Goal: Information Seeking & Learning: Learn about a topic

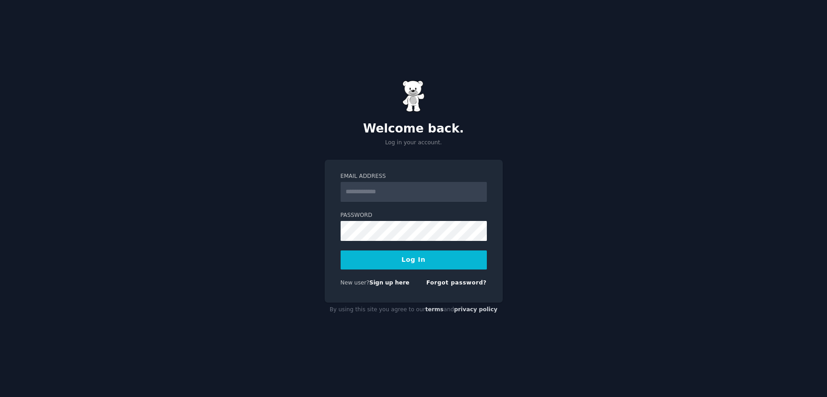
click at [429, 198] on input "Email Address" at bounding box center [413, 192] width 146 height 20
click at [377, 283] on link "Sign up here" at bounding box center [389, 283] width 40 height 6
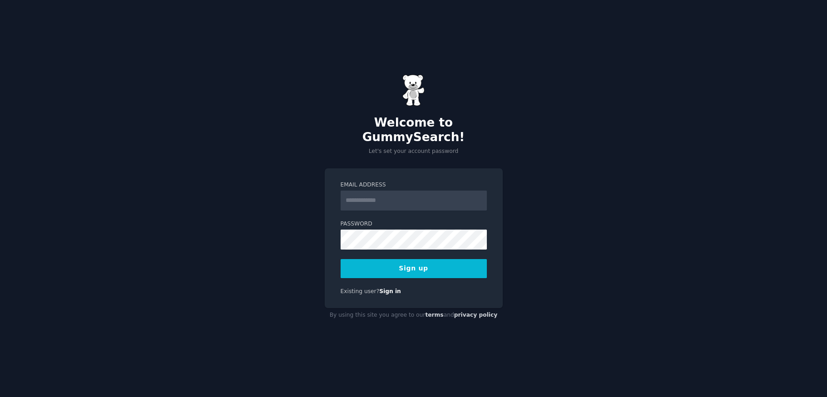
click at [438, 139] on div "Welcome to GummySearch! Let's set your account password" at bounding box center [414, 114] width 178 height 81
click at [399, 191] on input "Email Address" at bounding box center [413, 201] width 146 height 20
type input "**********"
click at [398, 246] on form "**********" at bounding box center [413, 229] width 146 height 97
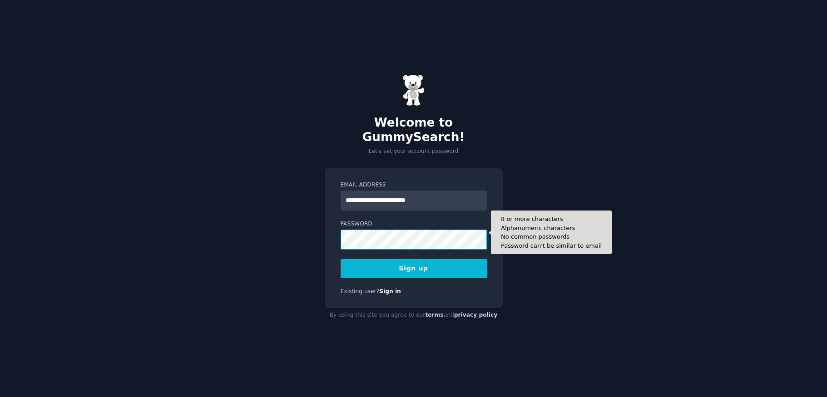
click at [413, 261] on button "Sign up" at bounding box center [413, 268] width 146 height 19
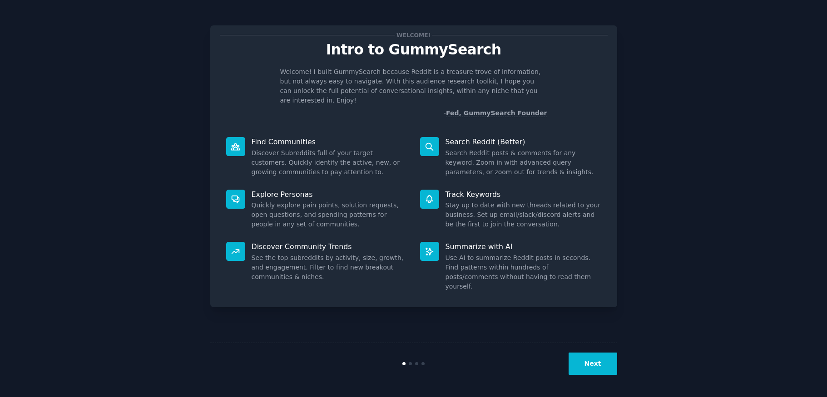
click at [611, 367] on button "Next" at bounding box center [592, 364] width 49 height 22
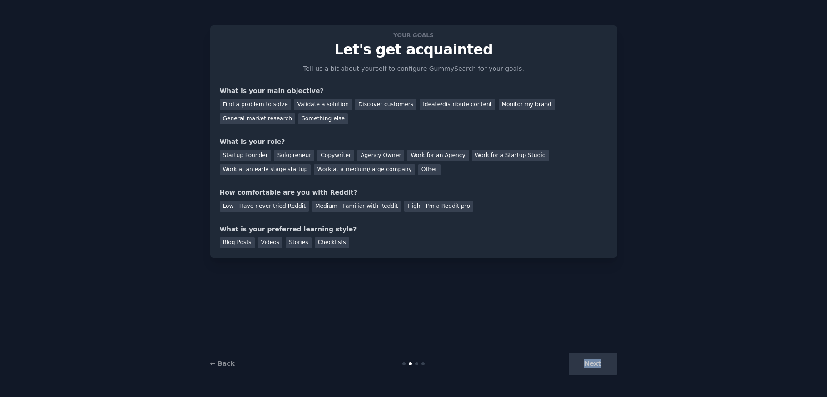
click at [611, 367] on div "Next" at bounding box center [549, 364] width 136 height 22
click at [603, 359] on div "Next" at bounding box center [549, 364] width 136 height 22
click at [382, 104] on div "Discover customers" at bounding box center [385, 104] width 61 height 11
click at [591, 358] on div "Next" at bounding box center [549, 364] width 136 height 22
click at [286, 152] on div "Solopreneur" at bounding box center [294, 155] width 40 height 11
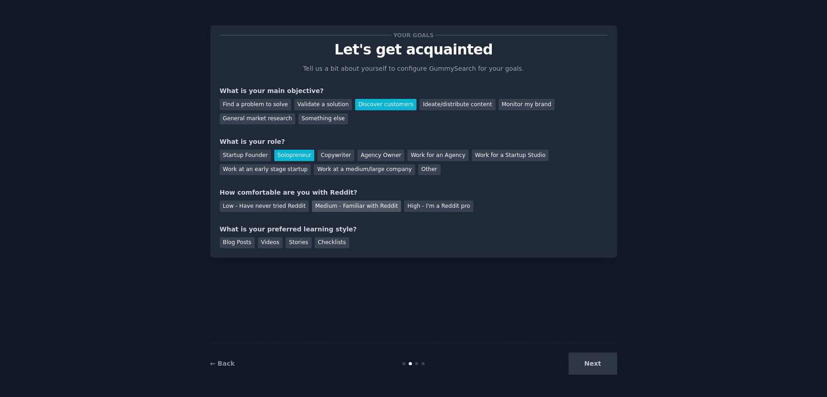
scroll to position [0, 0]
click at [339, 205] on div "Medium - Familiar with Reddit" at bounding box center [356, 206] width 89 height 11
click at [325, 240] on div "Checklists" at bounding box center [332, 242] width 34 height 11
click at [603, 359] on button "Next" at bounding box center [592, 364] width 49 height 22
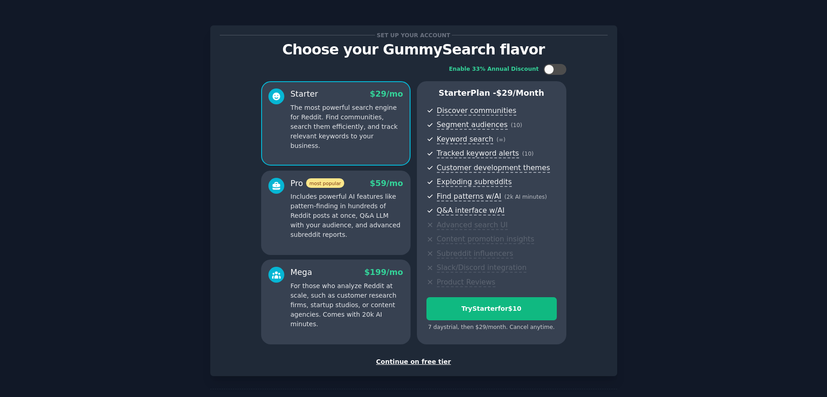
click at [349, 290] on p "For those who analyze Reddit at scale, such as customer research firms, startup…" at bounding box center [346, 305] width 113 height 48
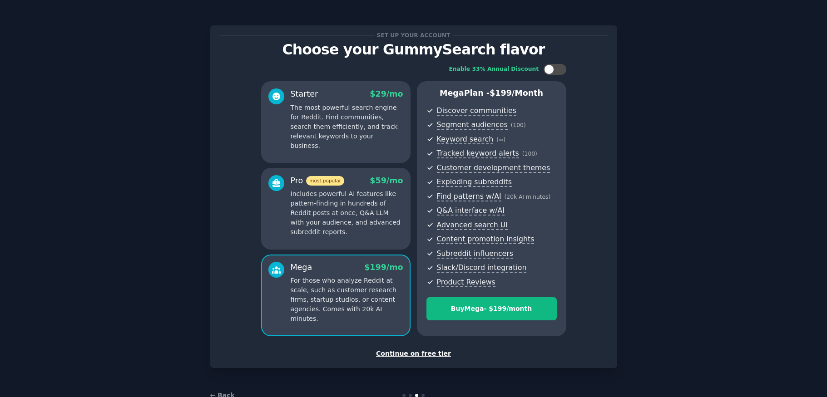
click at [314, 204] on p "Includes powerful AI features like pattern-finding in hundreds of Reddit posts …" at bounding box center [346, 213] width 113 height 48
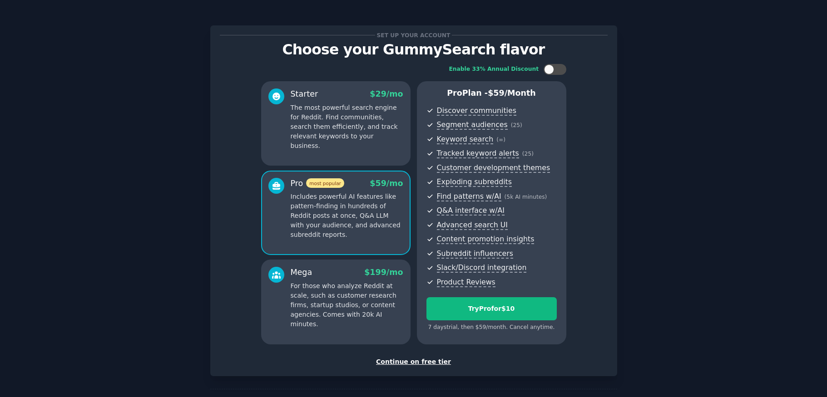
click at [307, 136] on p "The most powerful search engine for Reddit. Find communities, search them effic…" at bounding box center [346, 127] width 113 height 48
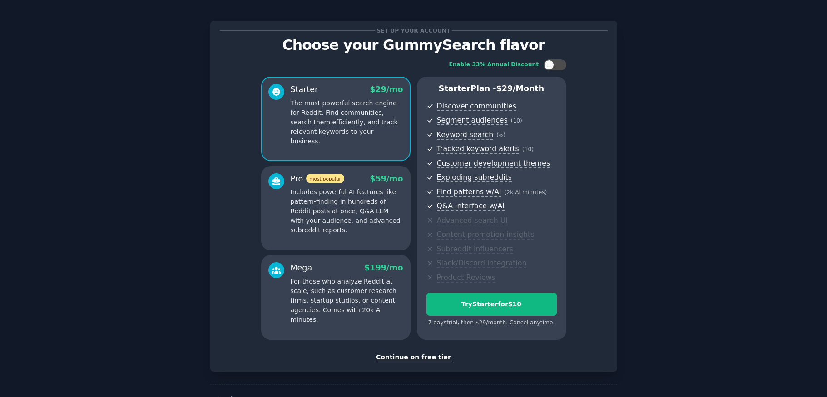
scroll to position [0, 0]
click at [341, 215] on p "Includes powerful AI features like pattern-finding in hundreds of Reddit posts …" at bounding box center [346, 211] width 113 height 48
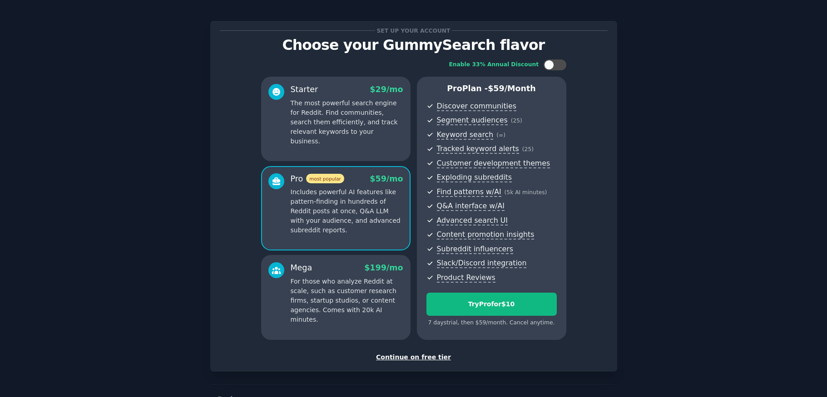
scroll to position [0, 0]
click at [376, 120] on p "The most powerful search engine for Reddit. Find communities, search them effic…" at bounding box center [346, 122] width 113 height 48
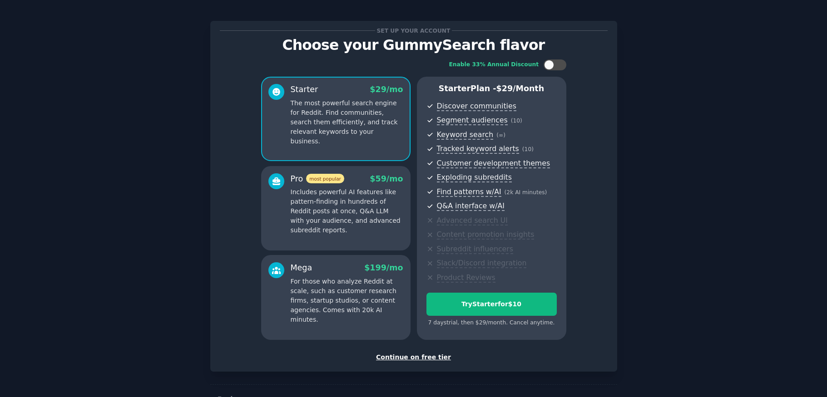
click at [403, 353] on div "Continue on free tier" at bounding box center [414, 358] width 388 height 10
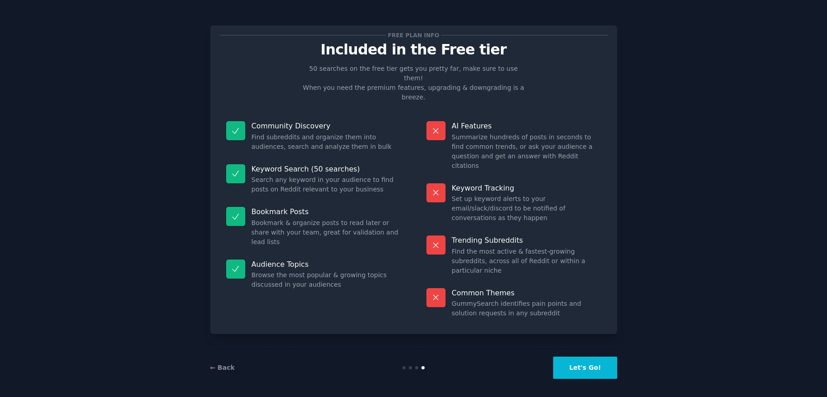
click at [316, 121] on p "Community Discovery" at bounding box center [325, 126] width 149 height 10
drag, startPoint x: 317, startPoint y: 108, endPoint x: 270, endPoint y: 108, distance: 47.2
click at [293, 121] on p "Community Discovery" at bounding box center [325, 126] width 149 height 10
click at [267, 121] on p "Community Discovery" at bounding box center [325, 126] width 149 height 10
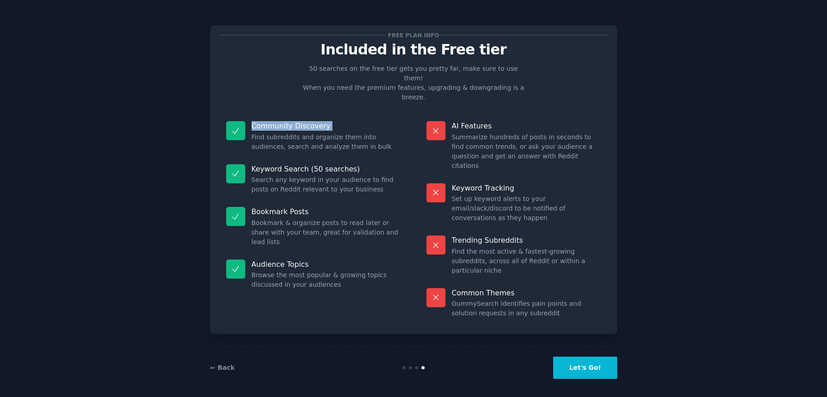
drag, startPoint x: 267, startPoint y: 108, endPoint x: 309, endPoint y: 108, distance: 41.8
click at [308, 121] on p "Community Discovery" at bounding box center [325, 126] width 149 height 10
click at [310, 133] on dd "Find subreddits and organize them into audiences, search and analyze them in bu…" at bounding box center [325, 142] width 149 height 19
click at [575, 359] on button "Let's Go!" at bounding box center [585, 368] width 64 height 22
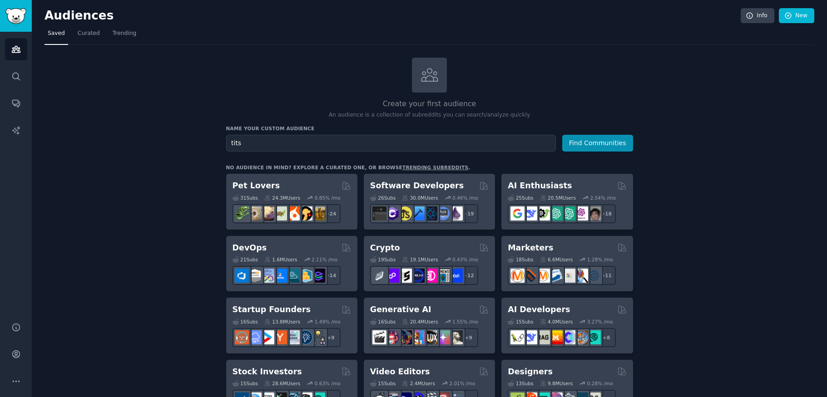
type input "tits"
click at [597, 142] on button "Find Communities" at bounding box center [597, 143] width 71 height 17
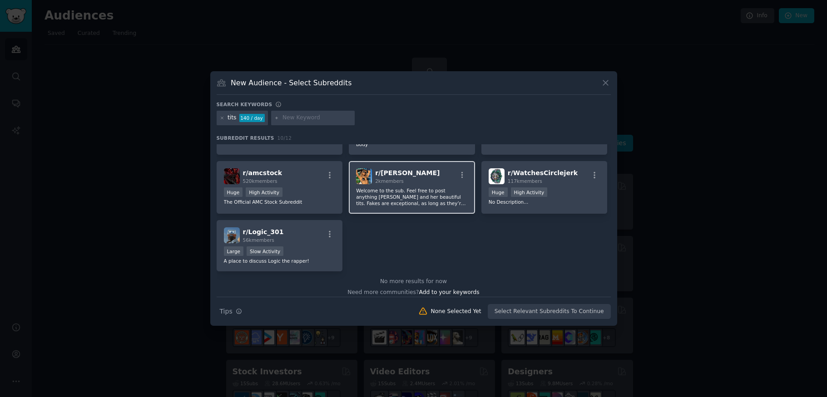
scroll to position [112, 0]
click at [605, 83] on icon at bounding box center [605, 83] width 5 height 5
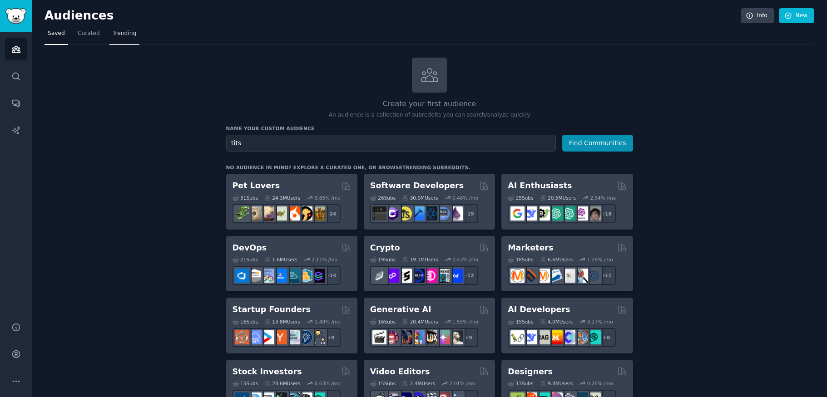
click at [124, 37] on span "Trending" at bounding box center [125, 34] width 24 height 8
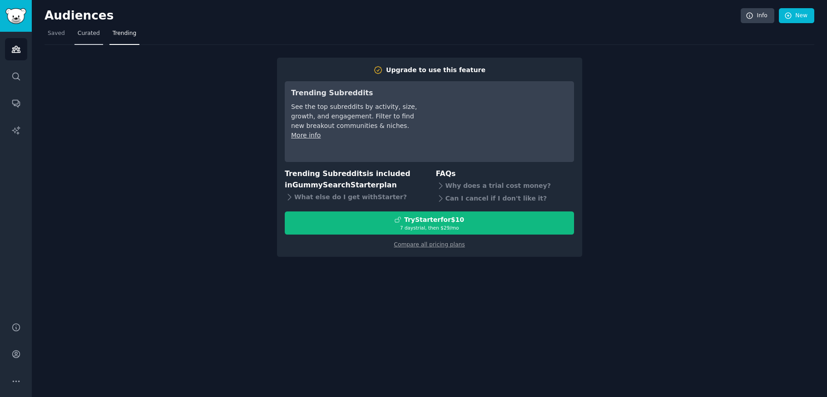
scroll to position [0, 0]
click at [85, 43] on link "Curated" at bounding box center [88, 35] width 29 height 19
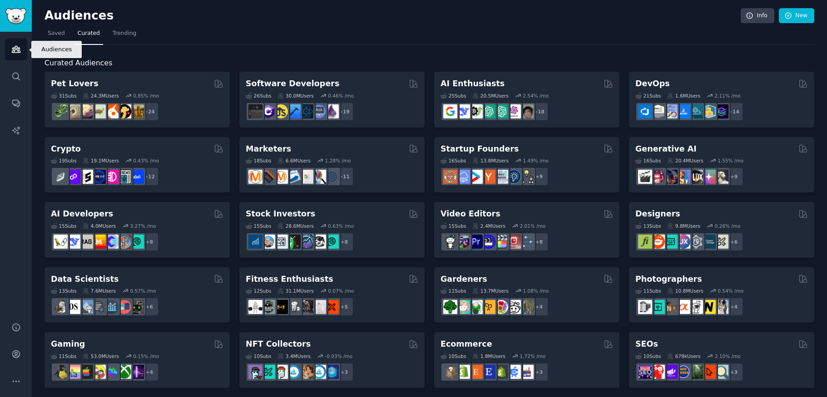
click at [11, 56] on link "Audiences" at bounding box center [16, 49] width 22 height 22
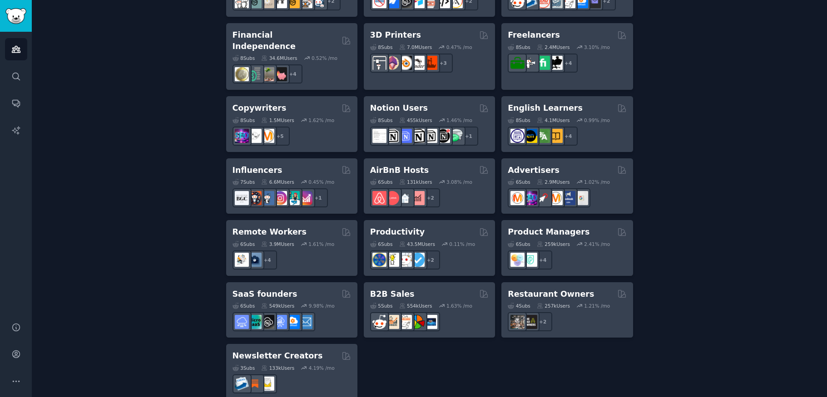
scroll to position [646, 0]
click at [20, 126] on icon "Sidebar" at bounding box center [16, 131] width 10 height 10
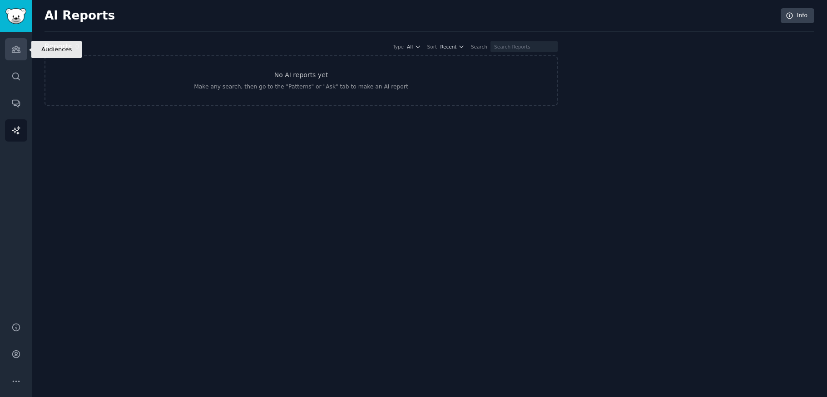
click at [19, 57] on link "Audiences" at bounding box center [16, 49] width 22 height 22
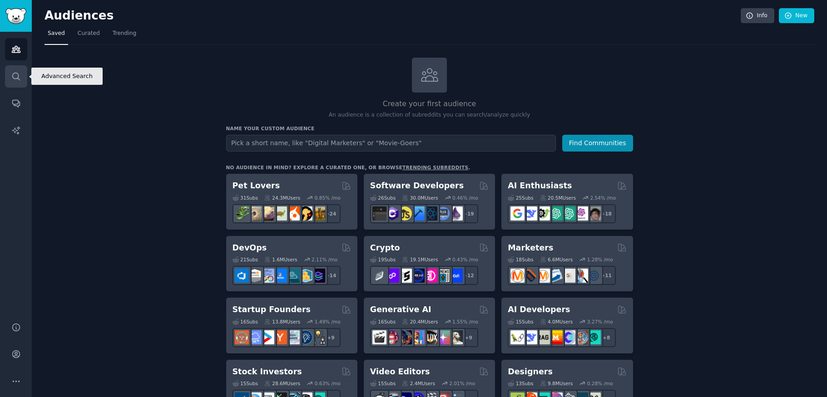
click at [5, 74] on link "Search" at bounding box center [16, 76] width 22 height 22
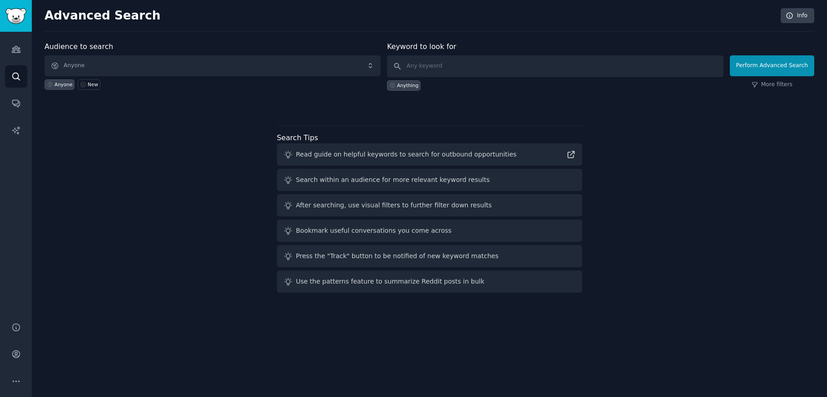
click at [168, 67] on span "Anyone" at bounding box center [212, 65] width 336 height 21
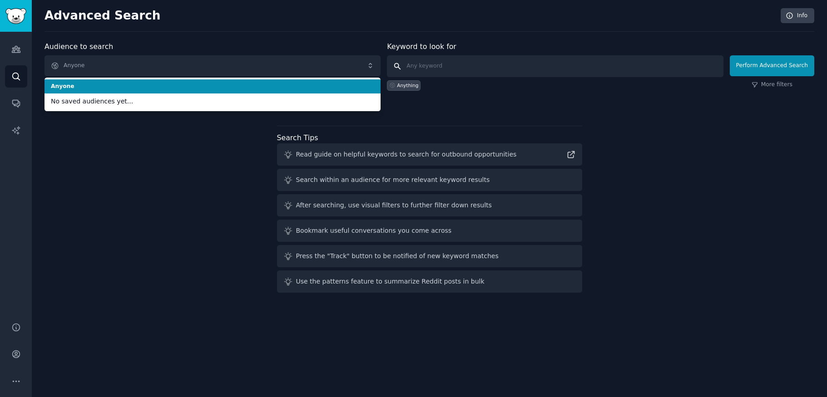
click at [509, 70] on input "text" at bounding box center [555, 66] width 336 height 22
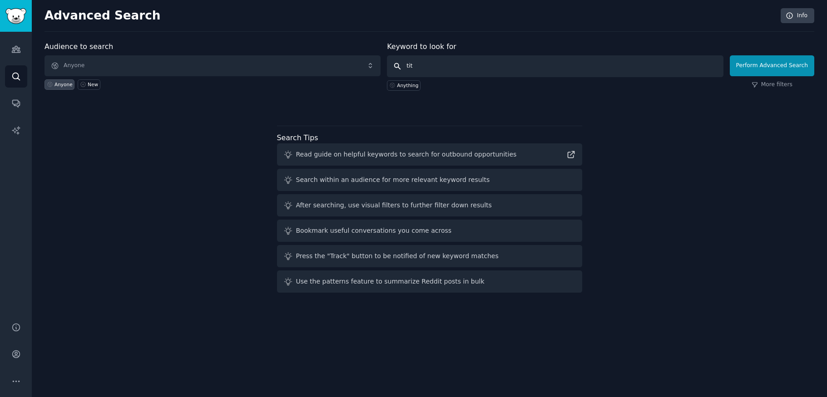
type input "tits"
click at [773, 65] on button "Perform Advanced Search" at bounding box center [771, 65] width 84 height 21
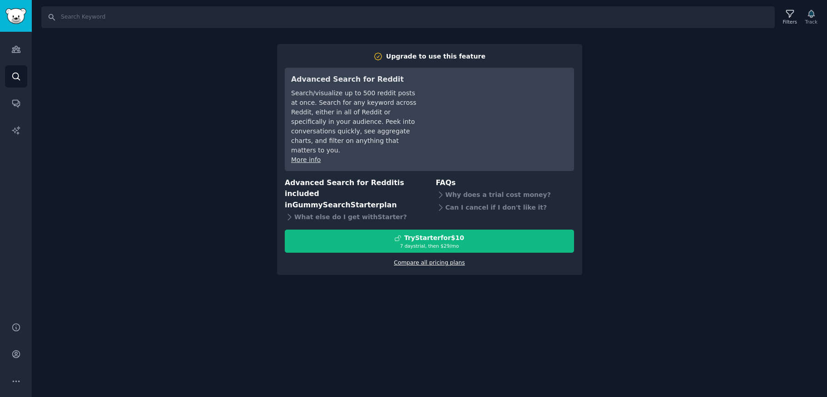
scroll to position [0, 0]
click at [440, 260] on link "Compare all pricing plans" at bounding box center [429, 263] width 71 height 6
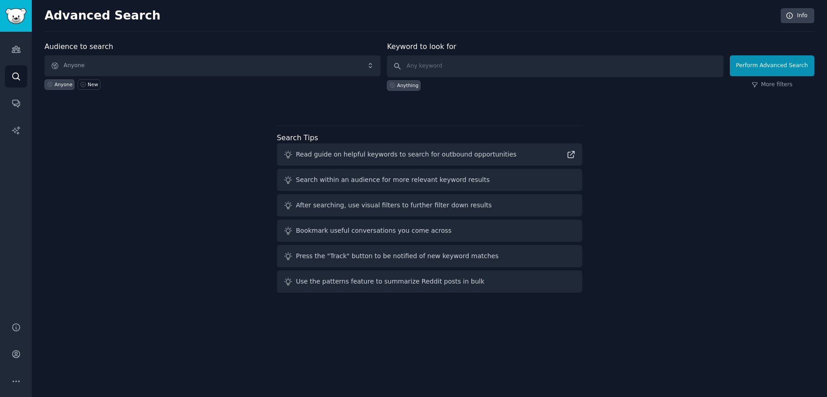
click at [222, 62] on span "Anyone" at bounding box center [212, 65] width 336 height 21
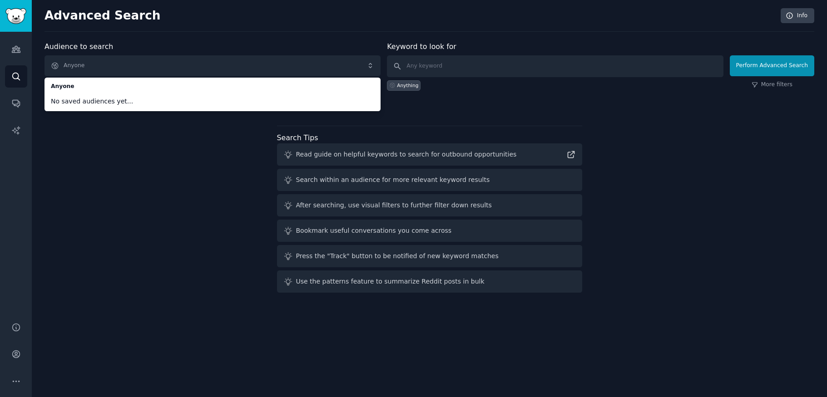
drag, startPoint x: 186, startPoint y: 207, endPoint x: 110, endPoint y: 122, distance: 114.2
click at [186, 207] on div "Audience to search Anyone Anyone No saved audiences yet... Anyone New Keyword t…" at bounding box center [428, 168] width 769 height 255
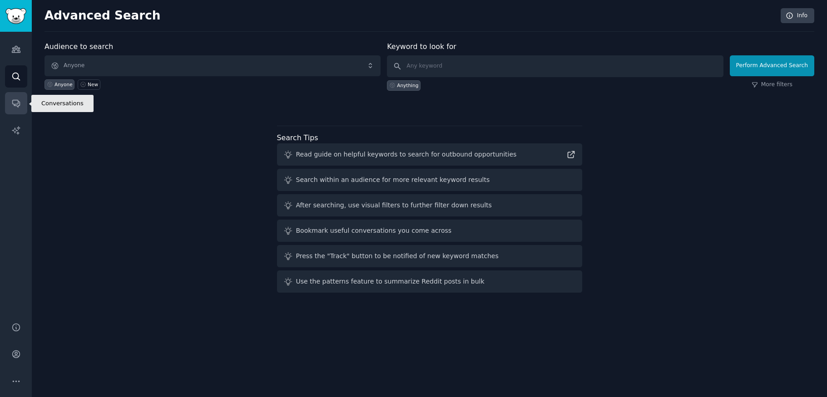
click at [12, 102] on icon "Sidebar" at bounding box center [15, 103] width 7 height 7
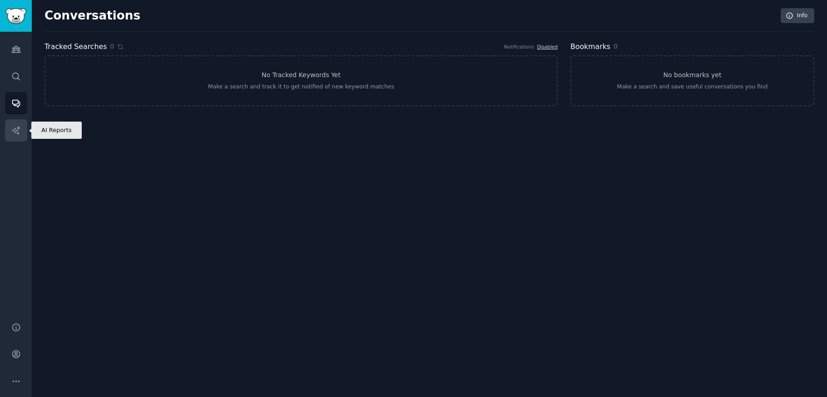
click at [23, 135] on link "AI Reports" at bounding box center [16, 130] width 22 height 22
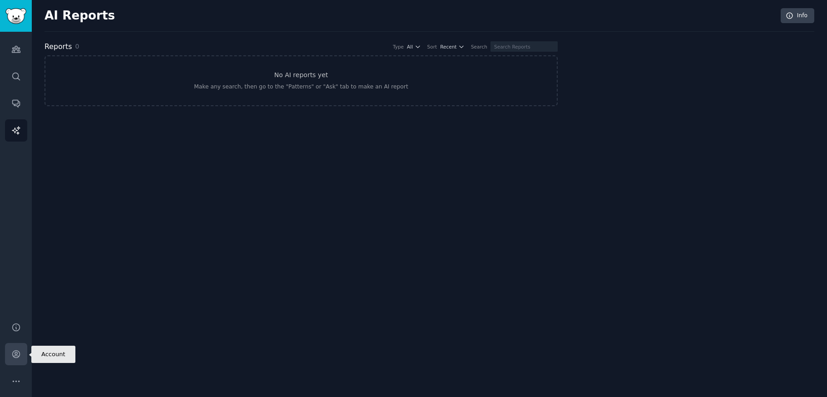
click at [21, 353] on link "Account" at bounding box center [16, 354] width 22 height 22
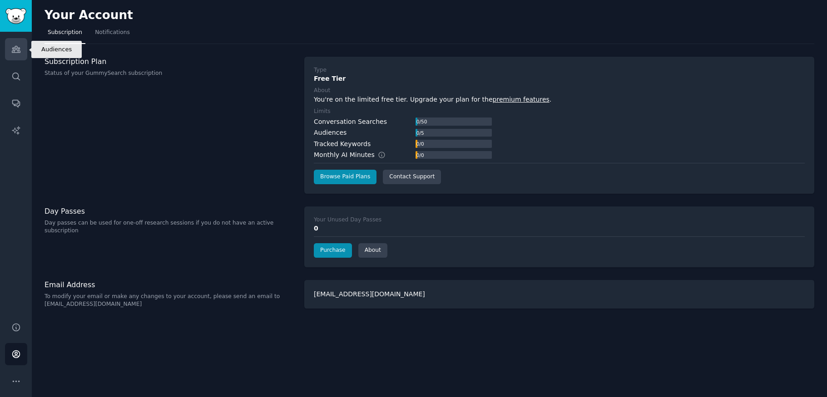
click at [20, 49] on icon "Sidebar" at bounding box center [16, 49] width 10 height 10
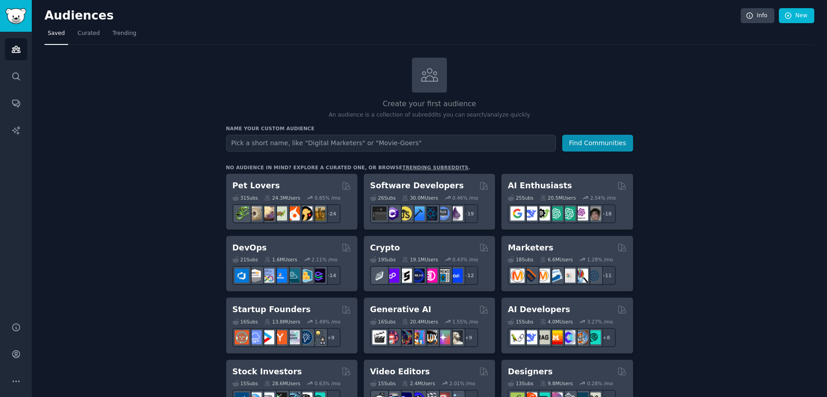
click at [11, 20] on img "Sidebar" at bounding box center [15, 16] width 21 height 16
click at [258, 177] on div "Pet Lovers 31 Sub s 24.3M Users 0.85 % /mo r/cockatiel + 24" at bounding box center [291, 202] width 131 height 56
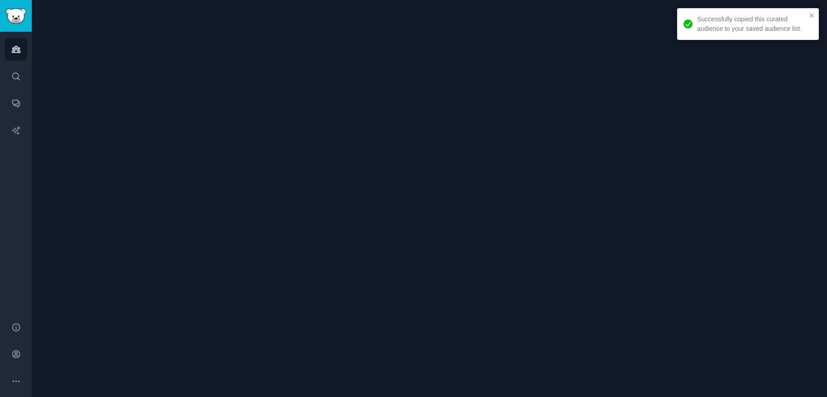
click at [285, 172] on div at bounding box center [429, 198] width 795 height 397
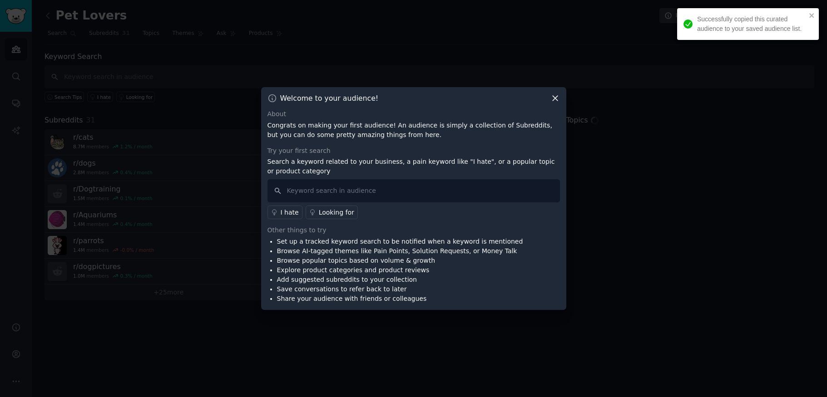
click at [178, 240] on div at bounding box center [413, 198] width 827 height 397
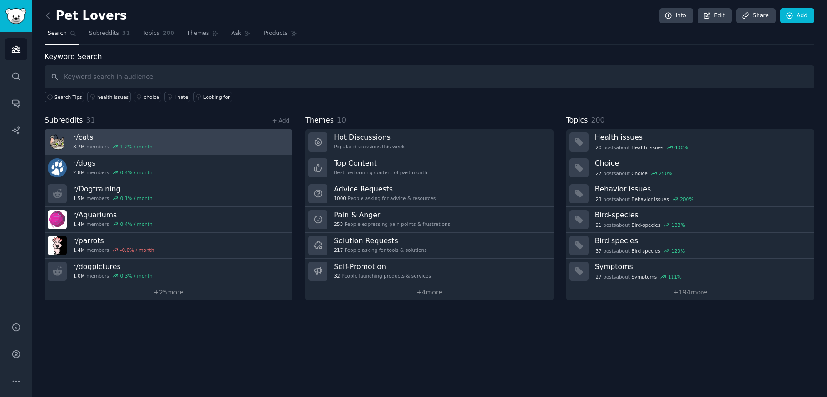
click at [151, 147] on link "r/ cats 8.7M members 1.2 % / month" at bounding box center [168, 142] width 248 height 26
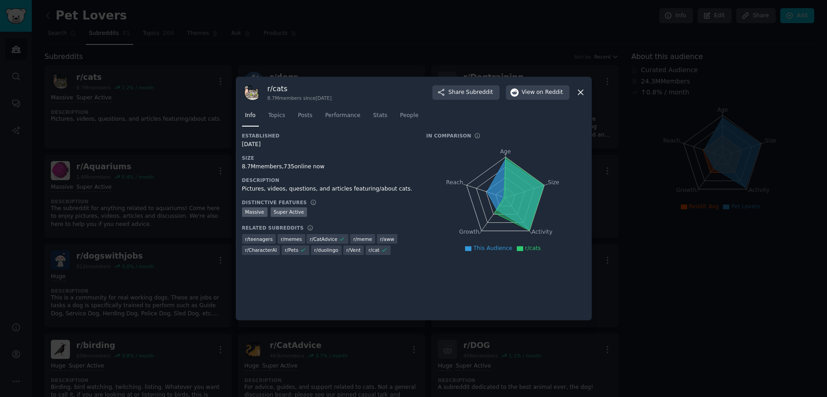
scroll to position [195, 0]
click at [282, 115] on span "Topics" at bounding box center [276, 116] width 17 height 8
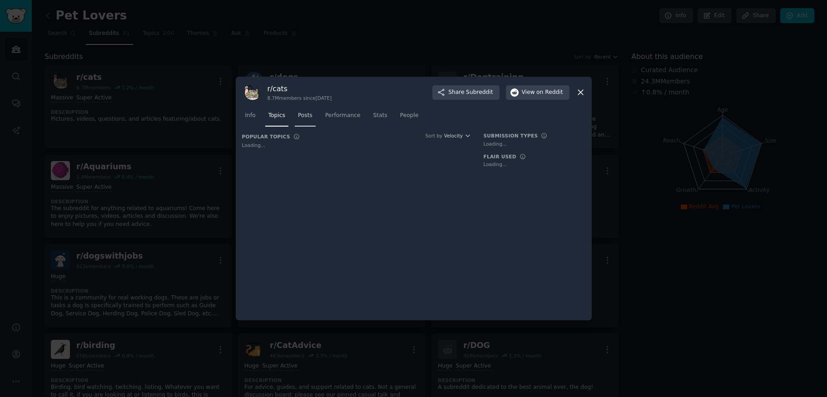
click at [303, 117] on span "Posts" at bounding box center [305, 116] width 15 height 8
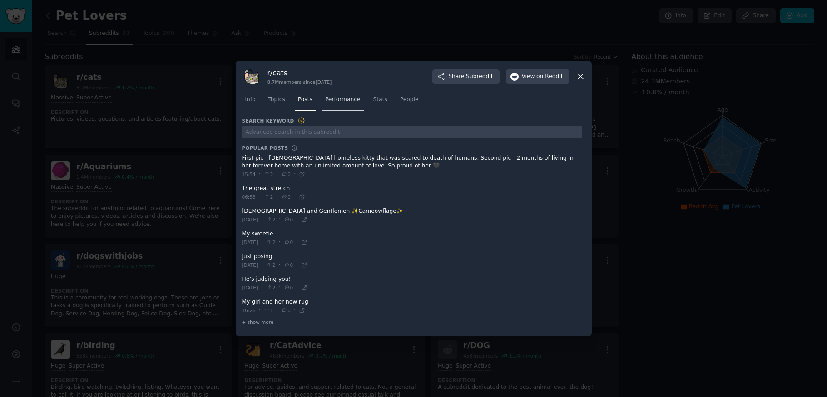
click at [338, 103] on span "Performance" at bounding box center [342, 100] width 35 height 8
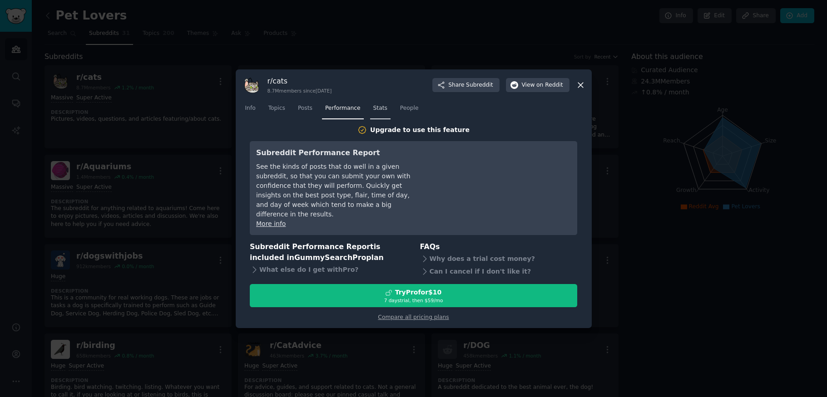
click at [377, 113] on span "Stats" at bounding box center [380, 108] width 14 height 8
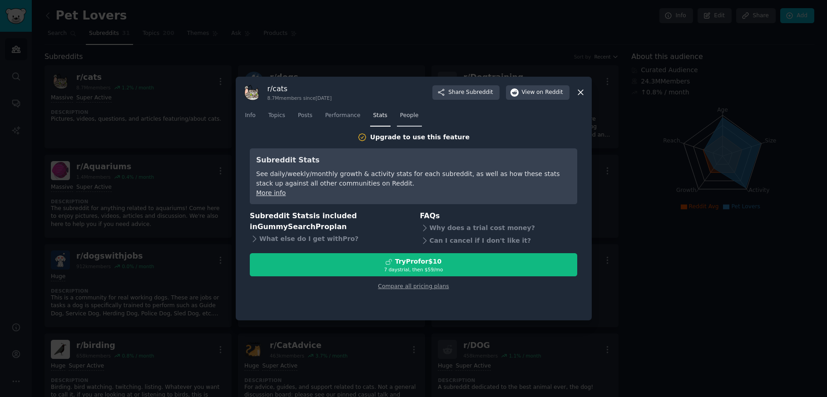
click at [410, 118] on span "People" at bounding box center [409, 116] width 19 height 8
drag, startPoint x: 671, startPoint y: 128, endPoint x: 642, endPoint y: 136, distance: 30.5
click at [671, 128] on div at bounding box center [413, 198] width 827 height 397
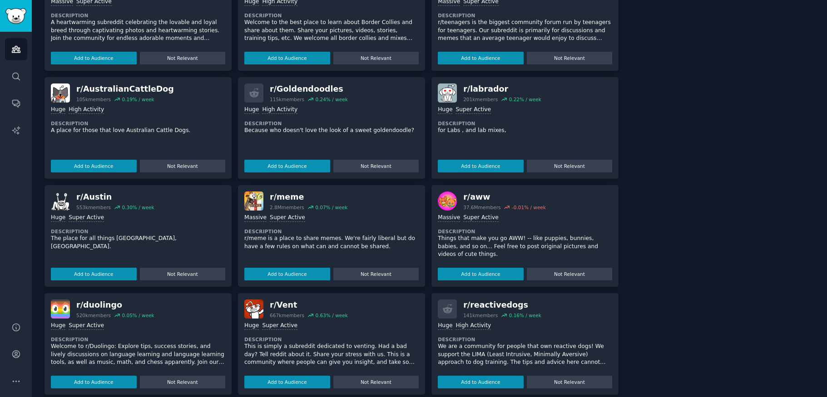
scroll to position [1083, 0]
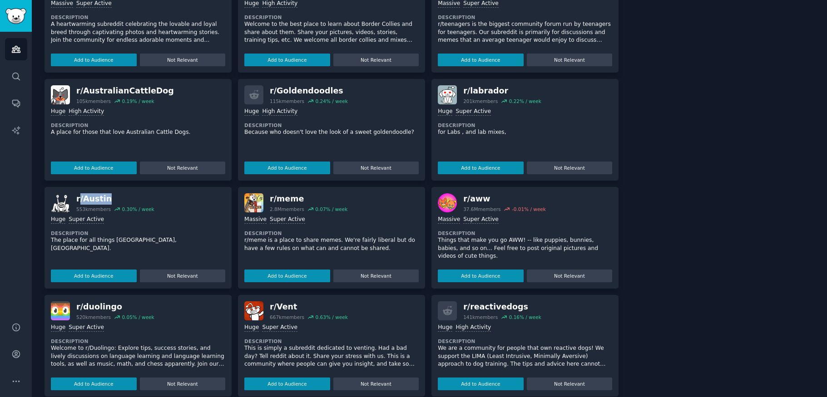
drag, startPoint x: 161, startPoint y: 193, endPoint x: 79, endPoint y: 192, distance: 82.2
click at [79, 193] on div "r/ Austin 553k members 0.30 % / week" at bounding box center [138, 202] width 174 height 19
click at [126, 345] on p "Welcome to r/Duolingo: Explore tips, success stories, and lively discussions on…" at bounding box center [138, 357] width 174 height 24
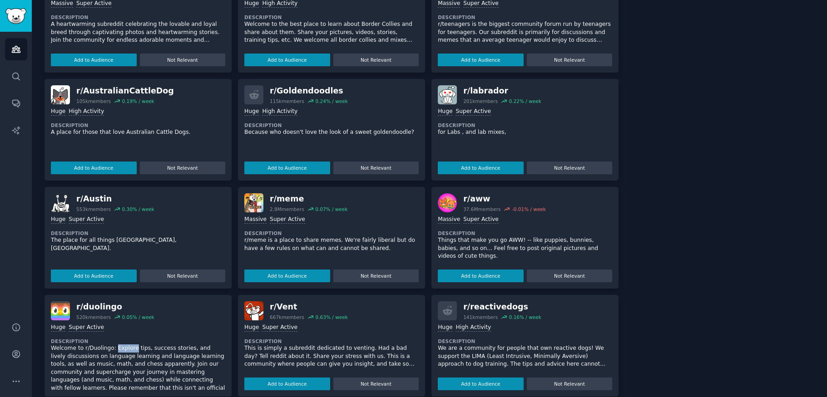
click at [126, 345] on p "Welcome to r/Duolingo: Explore tips, success stories, and lively discussions on…" at bounding box center [138, 381] width 174 height 72
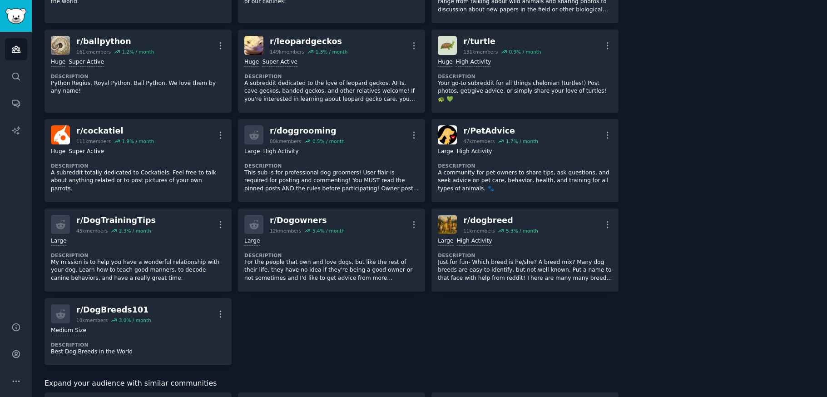
scroll to position [730, 0]
